Goal: Book appointment/travel/reservation

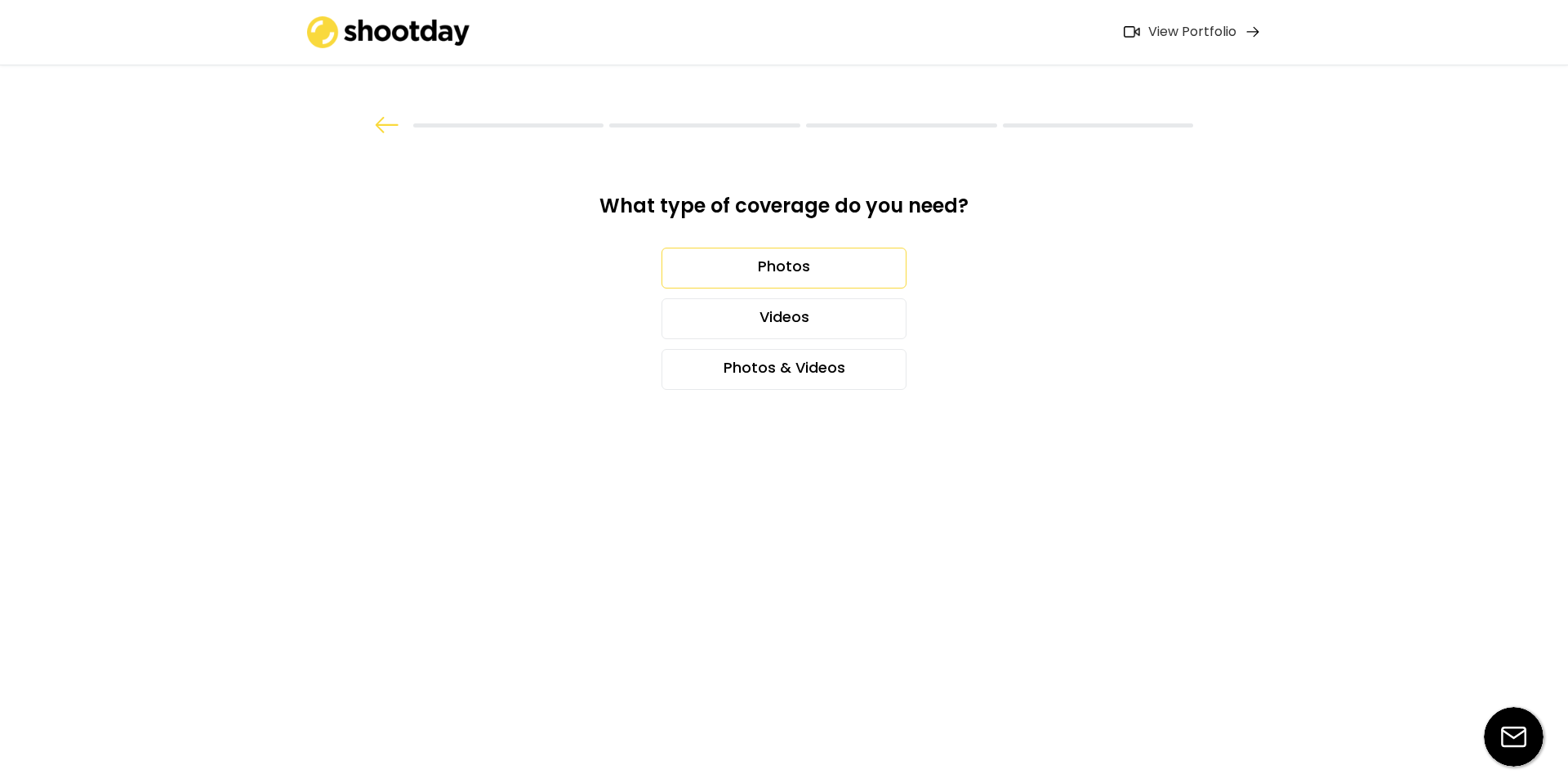
click at [816, 261] on div "Photos" at bounding box center [784, 267] width 245 height 41
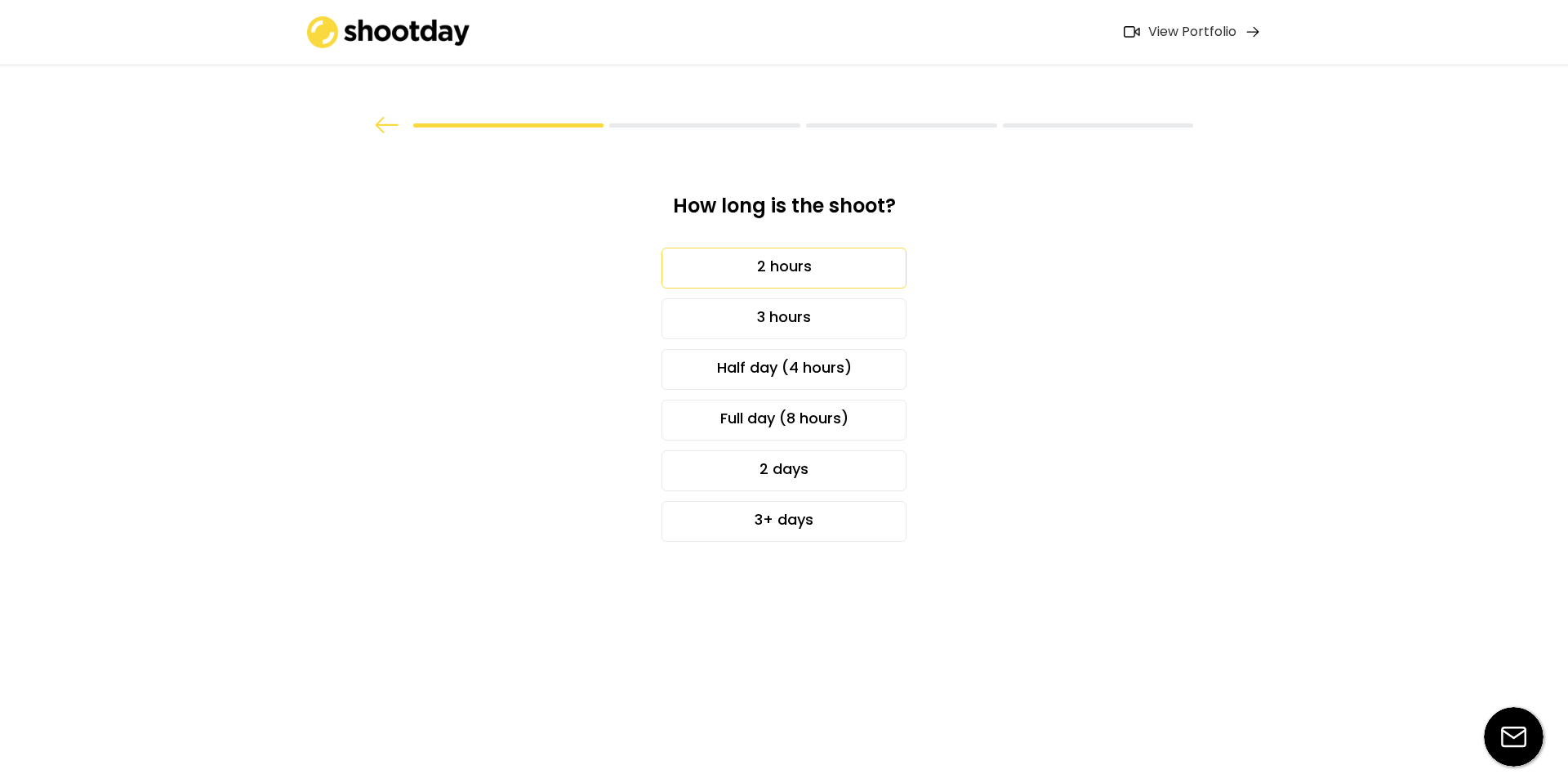
click at [816, 261] on div "2 hours" at bounding box center [784, 267] width 245 height 41
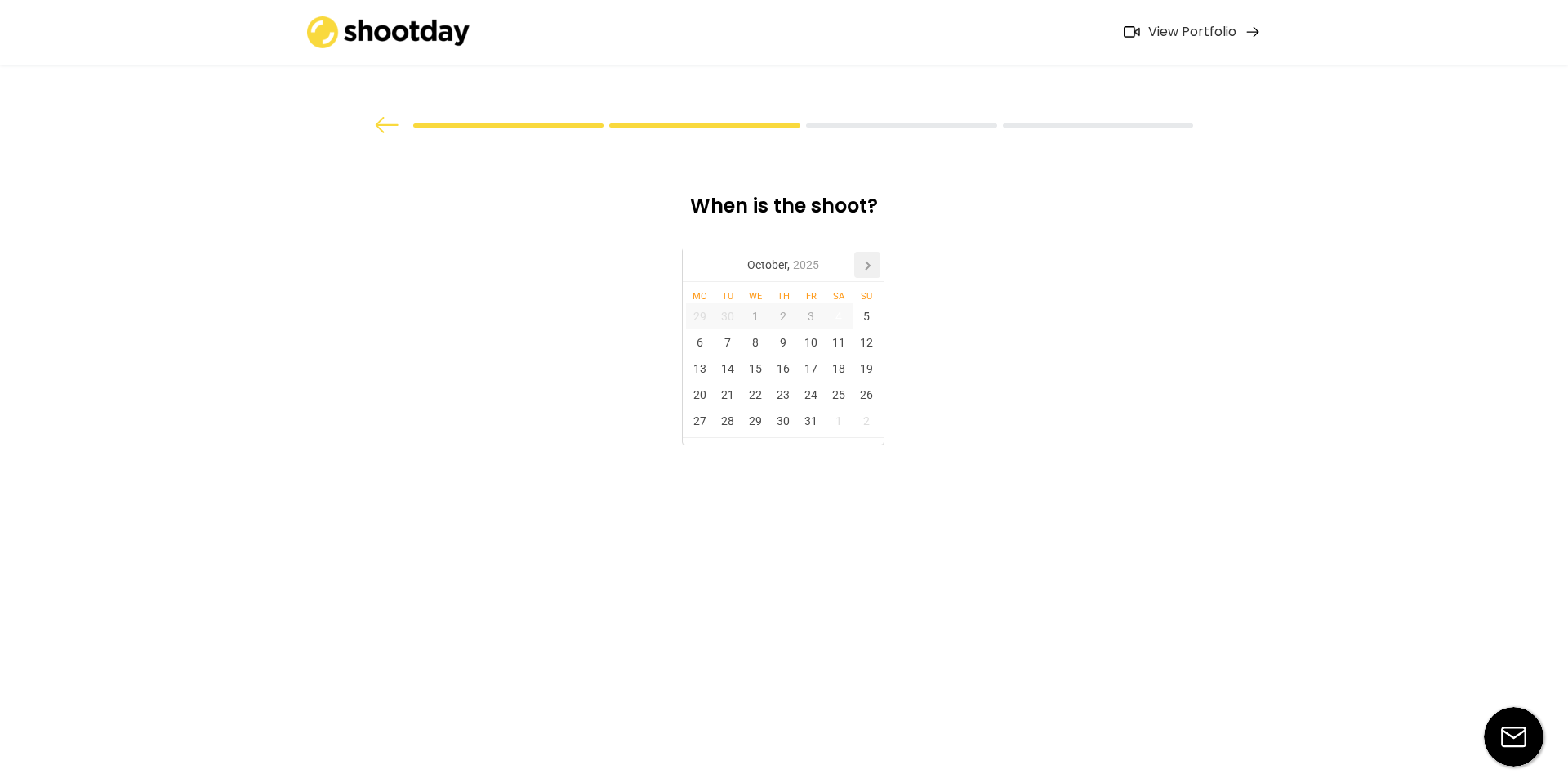
click at [859, 267] on icon at bounding box center [868, 265] width 26 height 26
